Goal: Check status

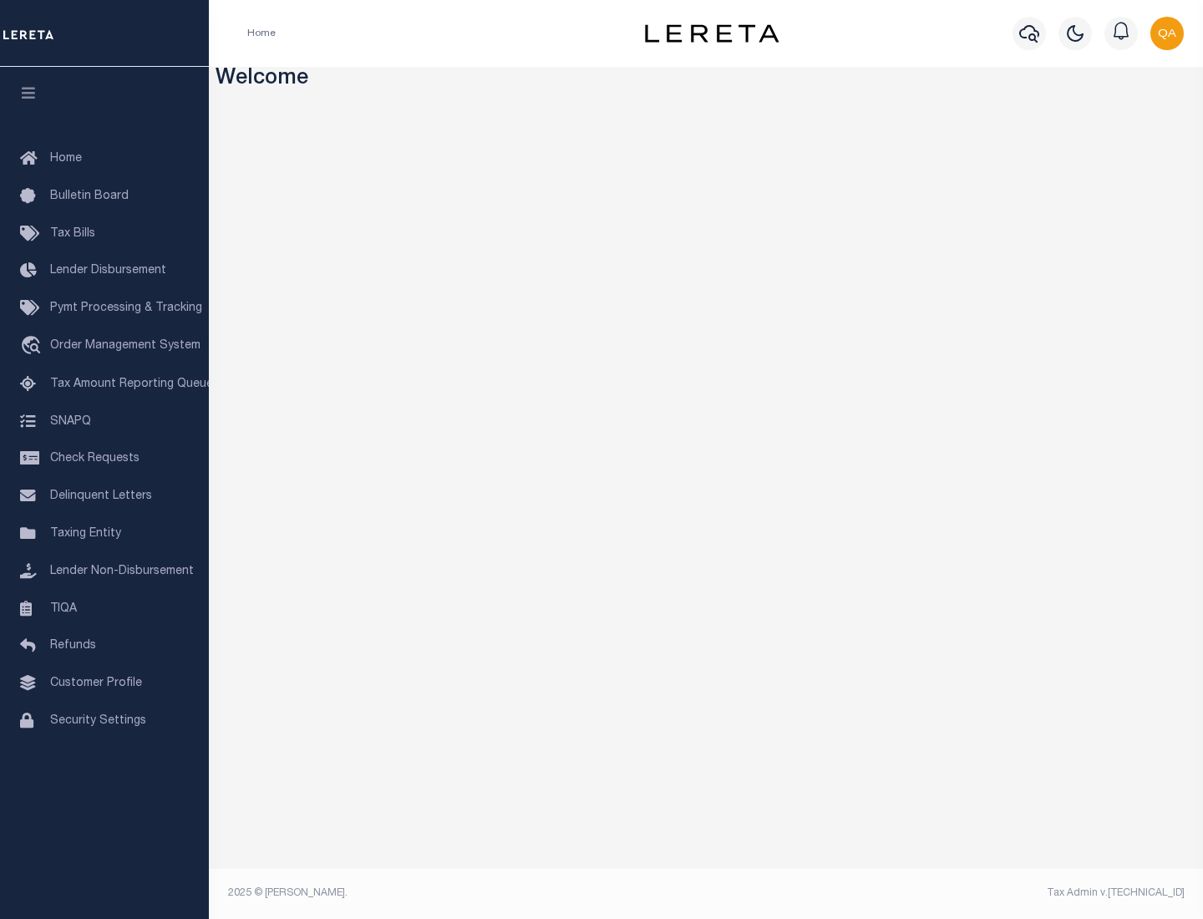
click at [104, 459] on span "Check Requests" at bounding box center [94, 459] width 89 height 12
select select "50"
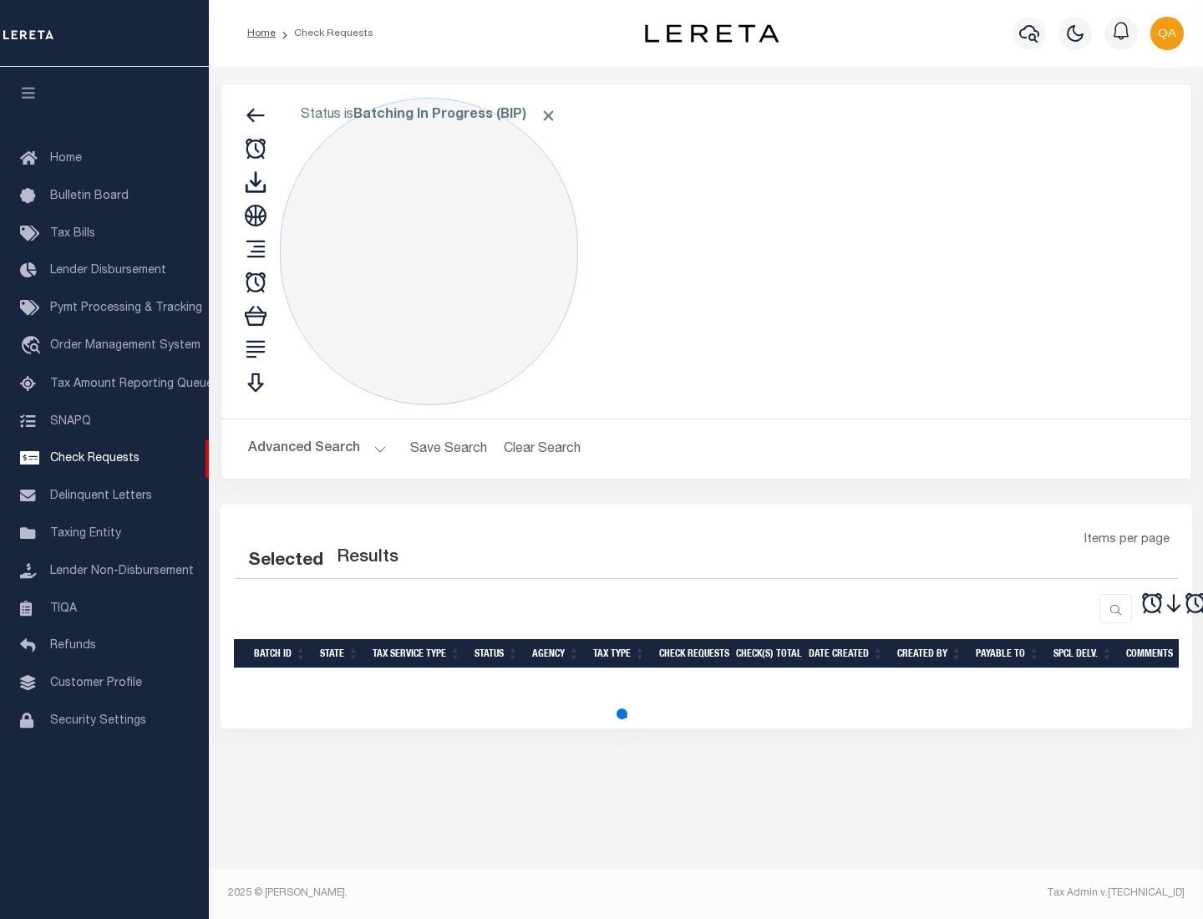
select select "50"
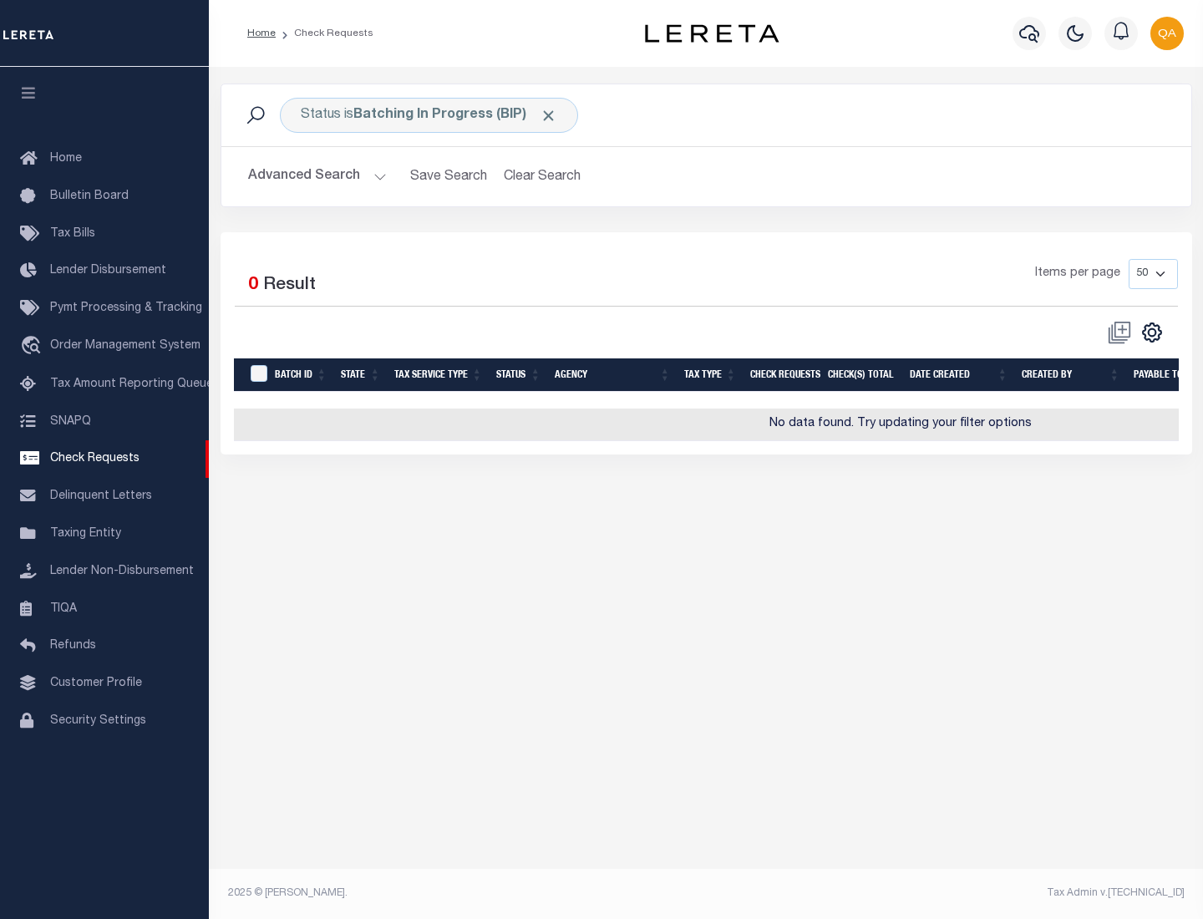
click at [549, 115] on span "Click to Remove" at bounding box center [549, 116] width 18 height 18
